Goal: Navigation & Orientation: Find specific page/section

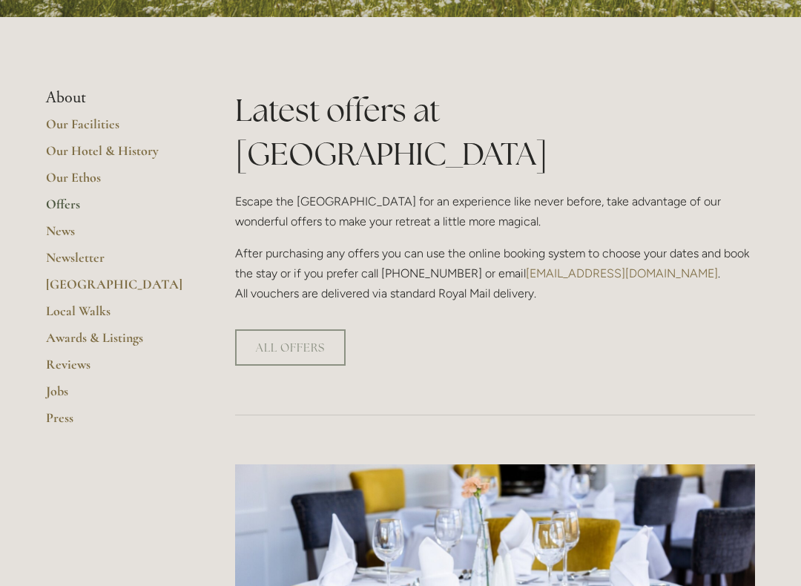
scroll to position [295, 0]
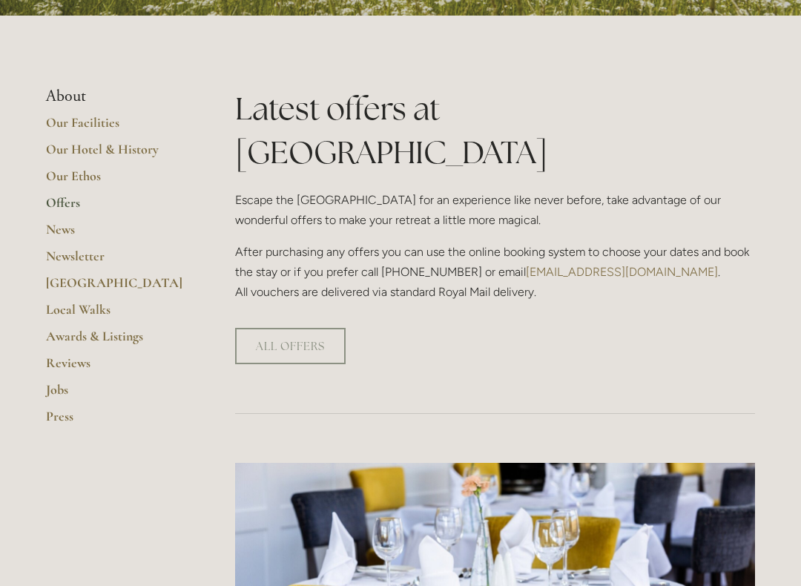
click at [301, 329] on link "ALL OFFERS" at bounding box center [290, 347] width 111 height 36
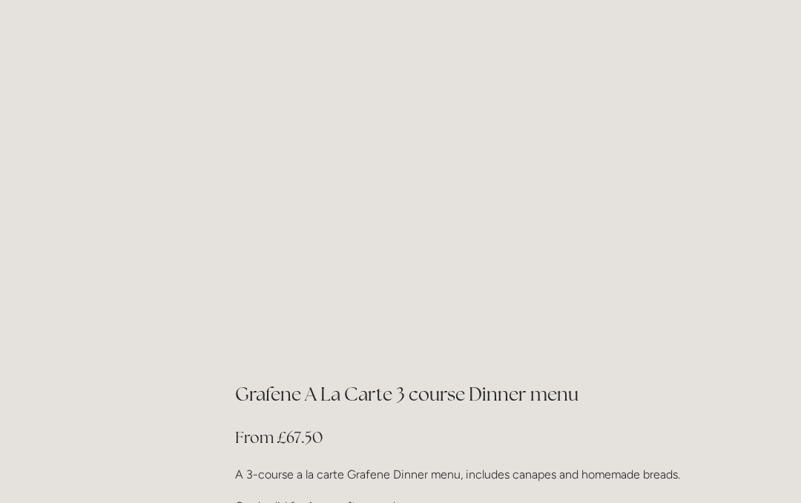
scroll to position [2413, 0]
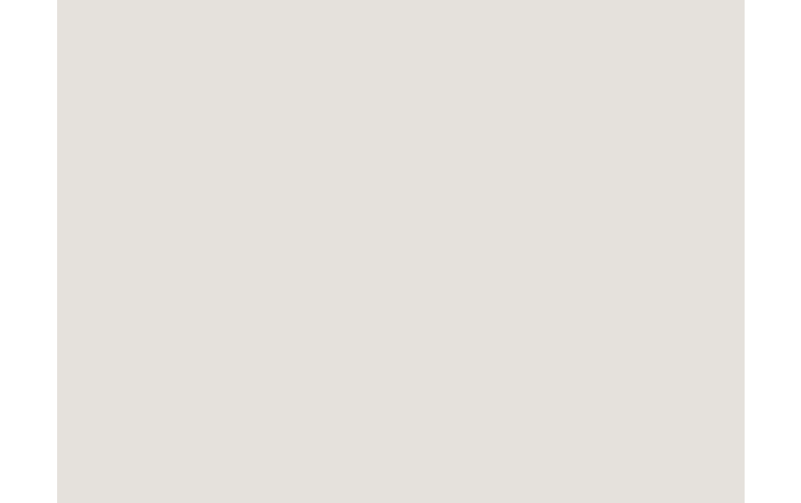
scroll to position [554, 4]
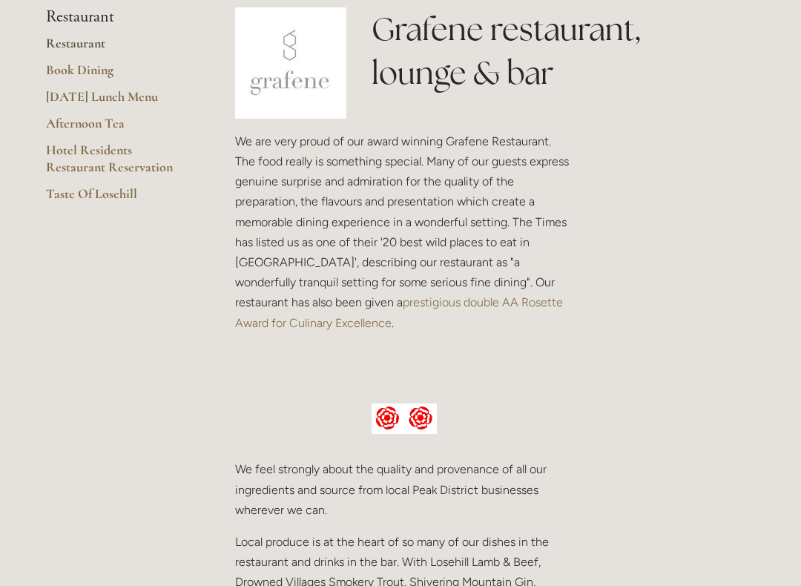
scroll to position [376, 0]
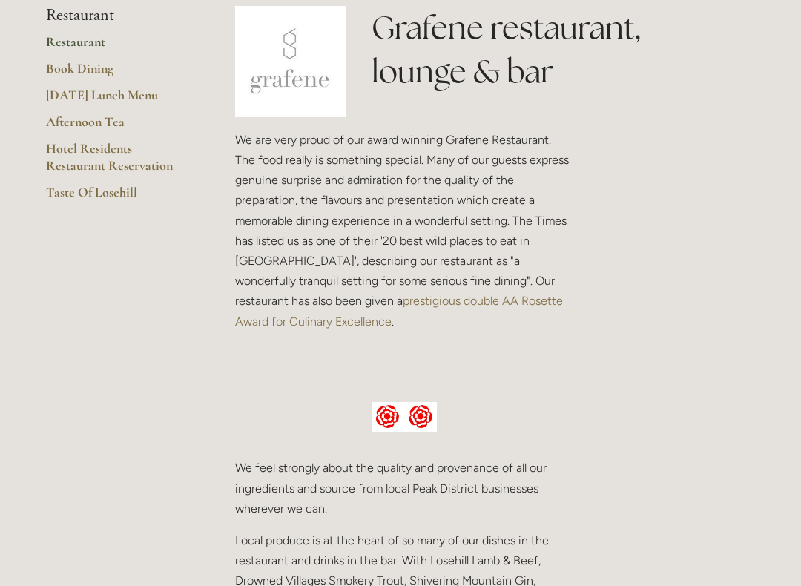
click at [141, 95] on link "[DATE] Lunch Menu" at bounding box center [117, 101] width 142 height 27
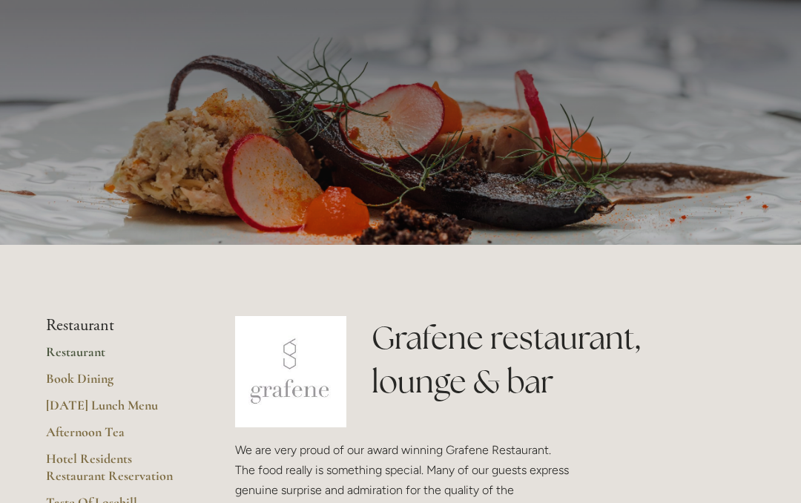
scroll to position [0, 0]
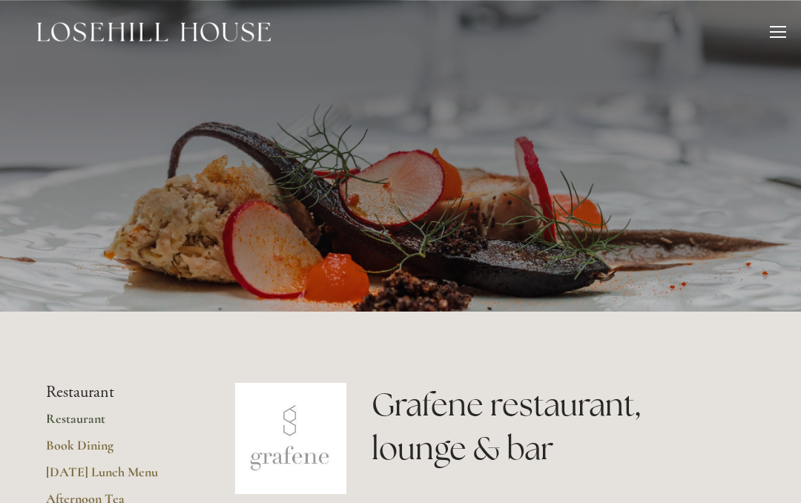
click at [786, 27] on div at bounding box center [778, 34] width 16 height 16
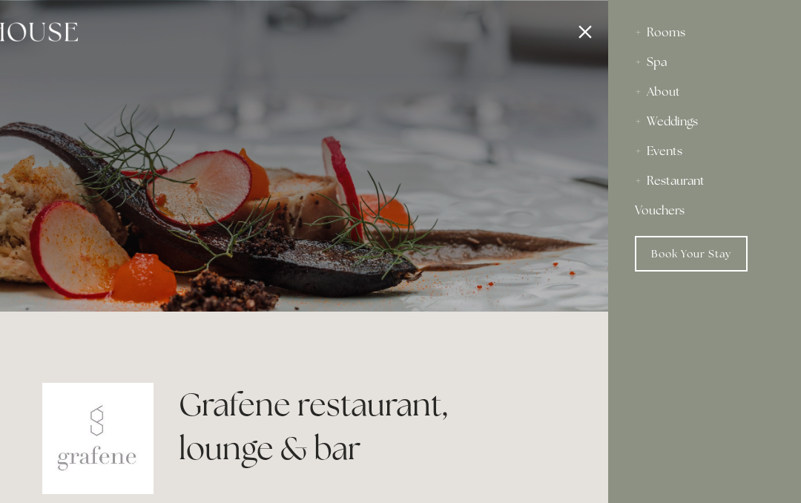
click at [694, 174] on div "Restaurant" at bounding box center [705, 181] width 140 height 30
